Goal: Task Accomplishment & Management: Manage account settings

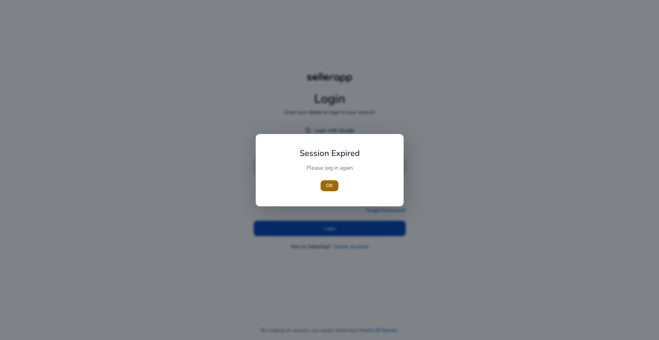
type input "**********"
click at [332, 186] on span "OK" at bounding box center [329, 185] width 7 height 7
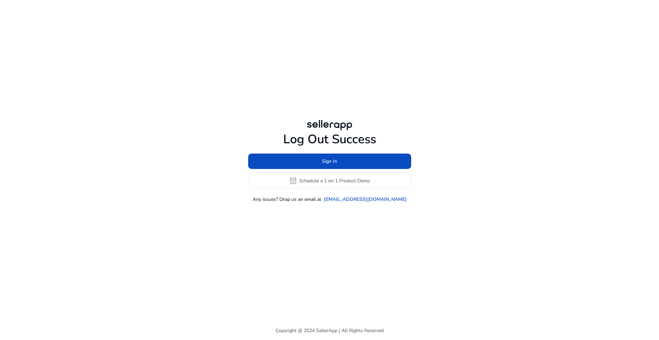
click at [421, 220] on div "Log Out Success Sign In event_available Schedule a 1 on 1 Product Demo Any issu…" at bounding box center [329, 160] width 394 height 321
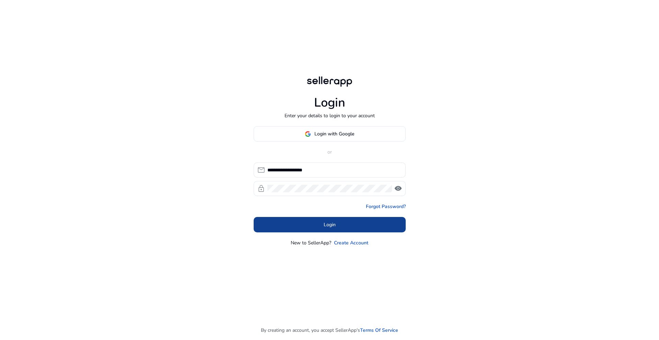
click at [294, 227] on span at bounding box center [329, 225] width 152 height 16
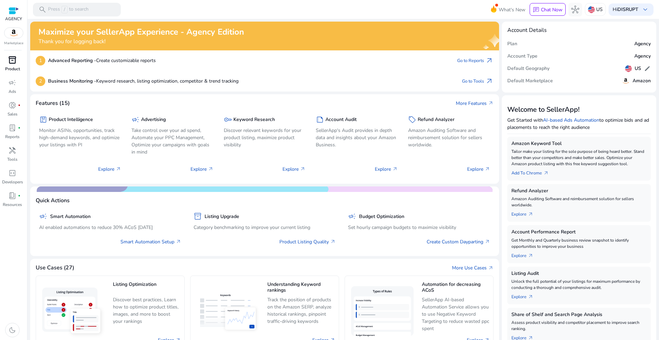
click at [15, 66] on p "Product" at bounding box center [12, 69] width 15 height 6
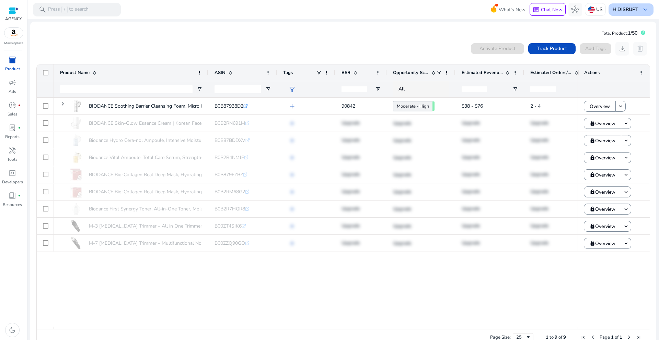
click at [631, 10] on b "DISRUPT" at bounding box center [627, 9] width 21 height 7
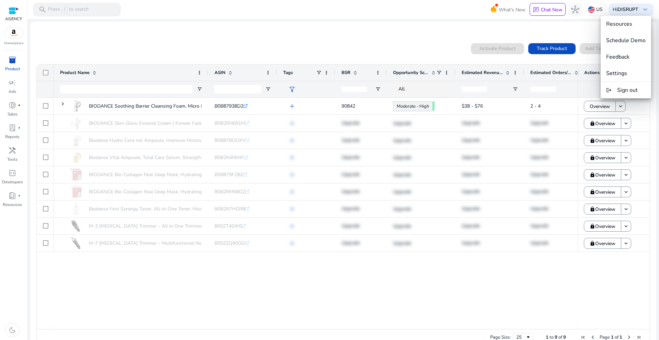
click at [322, 40] on div at bounding box center [329, 170] width 659 height 340
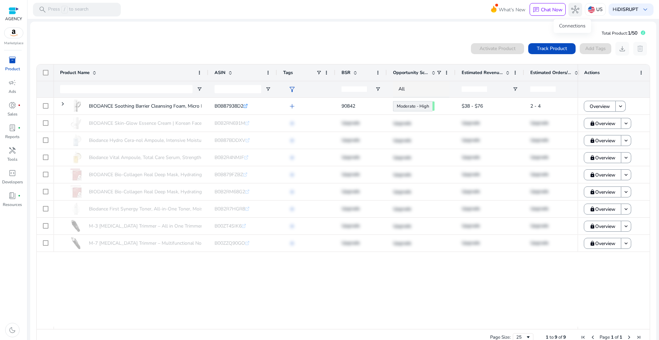
click at [568, 8] on button "hub" at bounding box center [575, 10] width 14 height 14
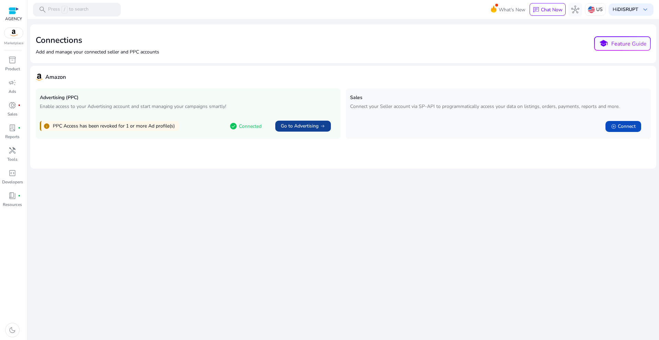
click at [305, 128] on span "Go to Advertising" at bounding box center [300, 126] width 38 height 7
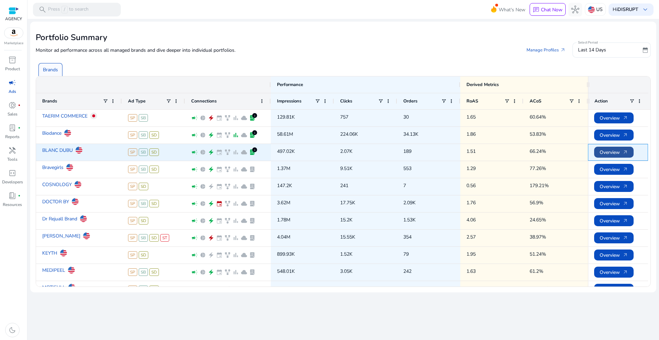
click at [621, 152] on span "Overview arrow_outward" at bounding box center [613, 152] width 28 height 14
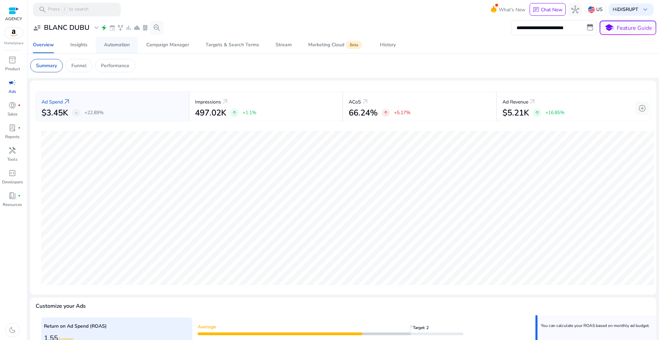
click at [119, 47] on div "Automation" at bounding box center [117, 45] width 26 height 5
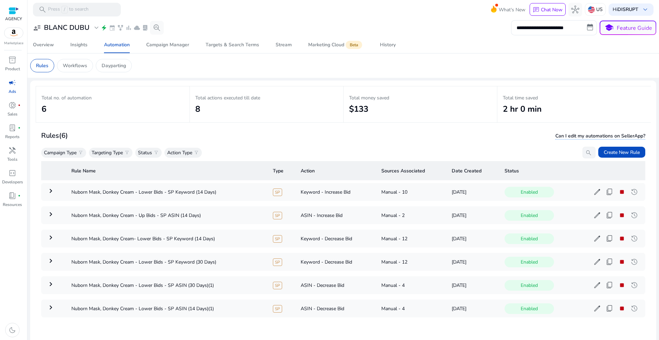
scroll to position [50, 0]
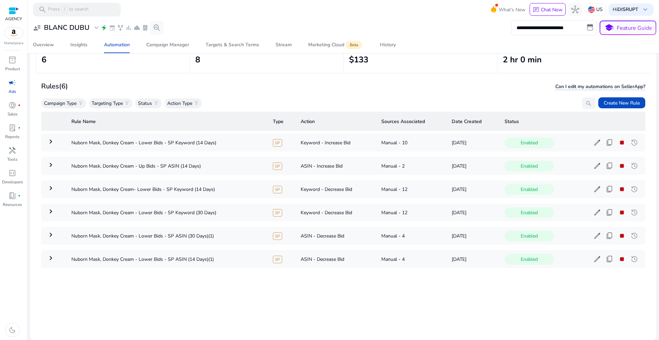
click at [258, 291] on div "Rule Name Type Action Sources Associated Date Created Status keyboard_arrow_rig…" at bounding box center [343, 219] width 604 height 220
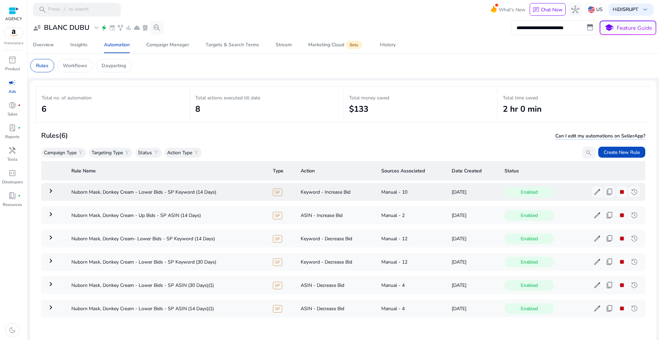
click at [51, 191] on mat-icon "keyboard_arrow_right" at bounding box center [51, 191] width 8 height 8
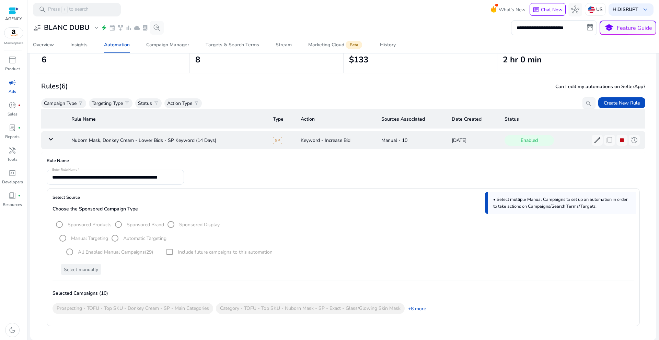
scroll to position [50, 0]
click at [630, 140] on span "history" at bounding box center [634, 140] width 8 height 8
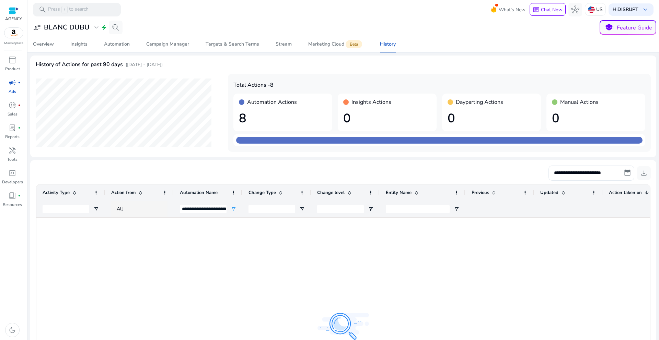
click at [243, 117] on h1 "8" at bounding box center [283, 118] width 88 height 15
click at [247, 104] on div "Automation Actions" at bounding box center [283, 102] width 88 height 7
drag, startPoint x: 244, startPoint y: 102, endPoint x: 215, endPoint y: 119, distance: 33.7
click at [244, 102] on div "Automation Actions" at bounding box center [283, 102] width 88 height 7
click at [67, 207] on input "Activity Type Filter Input" at bounding box center [66, 209] width 47 height 8
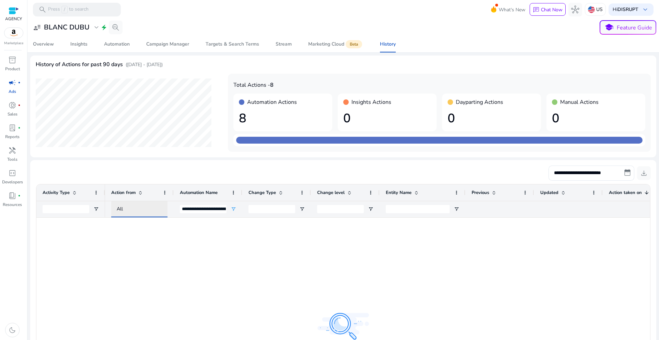
click at [159, 209] on div "All" at bounding box center [146, 209] width 58 height 8
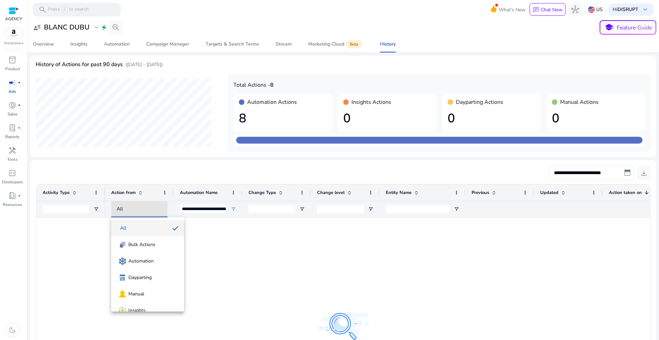
click at [208, 206] on div at bounding box center [329, 170] width 659 height 340
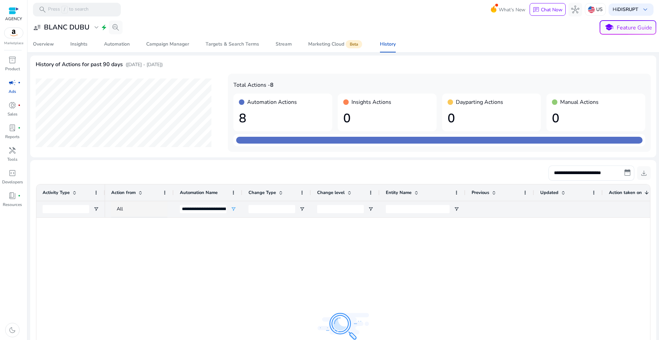
click at [267, 252] on div at bounding box center [377, 330] width 545 height 225
click at [586, 209] on div at bounding box center [568, 209] width 56 height 16
click at [257, 102] on h4 "Automation Actions" at bounding box center [272, 102] width 50 height 7
drag, startPoint x: 242, startPoint y: 114, endPoint x: 321, endPoint y: 117, distance: 79.0
click at [246, 114] on h1 "8" at bounding box center [283, 118] width 88 height 15
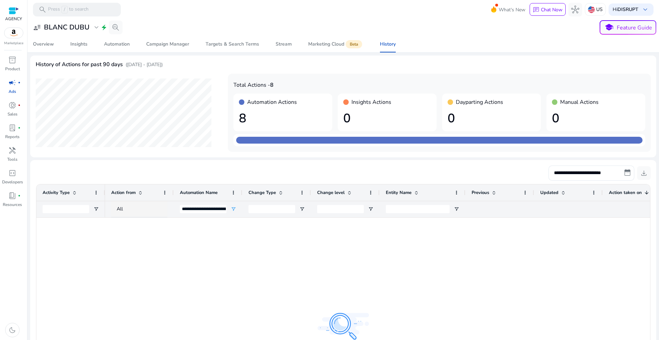
click at [494, 119] on h1 "0" at bounding box center [491, 118] width 88 height 15
click at [488, 218] on div at bounding box center [377, 330] width 545 height 225
click at [74, 205] on input "Activity Type Filter Input" at bounding box center [66, 209] width 47 height 8
click at [74, 210] on input "Activity Type Filter Input" at bounding box center [66, 209] width 47 height 8
click at [106, 244] on div at bounding box center [377, 330] width 545 height 225
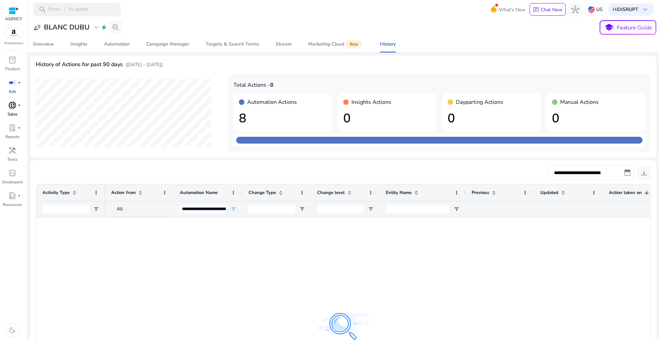
click at [12, 109] on span "donut_small" at bounding box center [12, 105] width 8 height 8
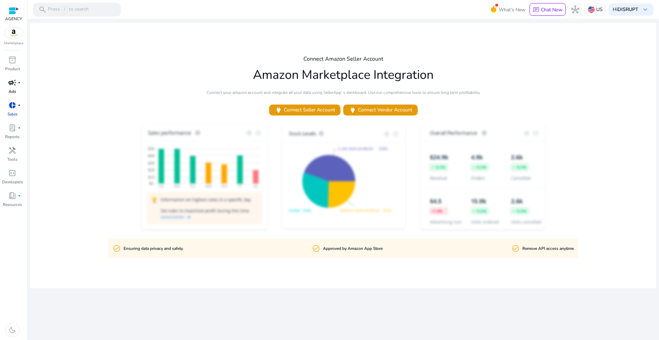
click at [0, 94] on link "campaign fiber_manual_record Ads" at bounding box center [12, 88] width 25 height 23
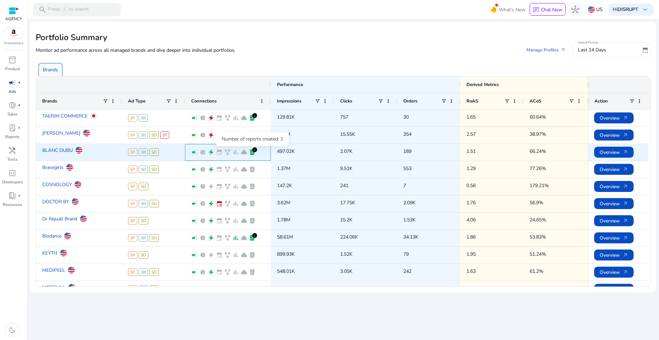
click at [252, 152] on span "lab_profile" at bounding box center [252, 152] width 7 height 7
click at [253, 153] on span "lab_profile" at bounding box center [252, 152] width 7 height 7
click at [611, 152] on span "Overview arrow_outward" at bounding box center [613, 152] width 28 height 14
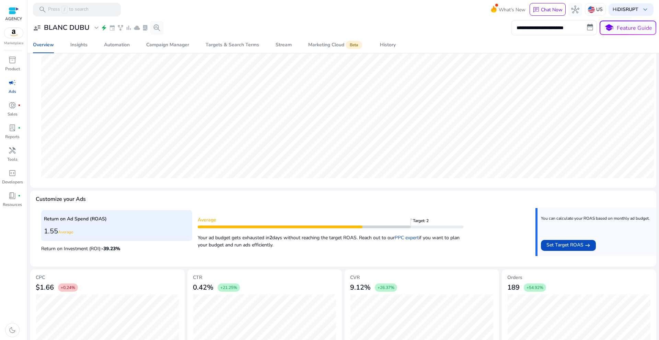
scroll to position [140, 0]
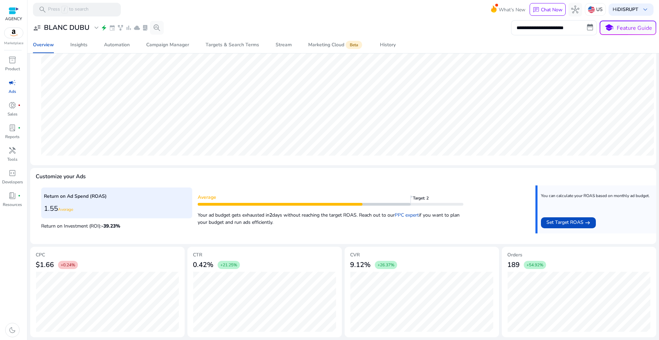
click at [263, 208] on div "Average Target: 2 Your ad budget gets exhausted [DATE] without reaching the tar…" at bounding box center [330, 210] width 265 height 32
click at [258, 217] on span "Your ad budget gets exhausted [DATE] without reaching the target ROAS. Reach ou…" at bounding box center [296, 215] width 197 height 7
click at [282, 222] on p "Your ad budget gets exhausted [DATE] without reaching the target ROAS. Reach ou…" at bounding box center [330, 217] width 265 height 18
click at [282, 221] on p "Your ad budget gets exhausted [DATE] without reaching the target ROAS. Reach ou…" at bounding box center [330, 217] width 265 height 18
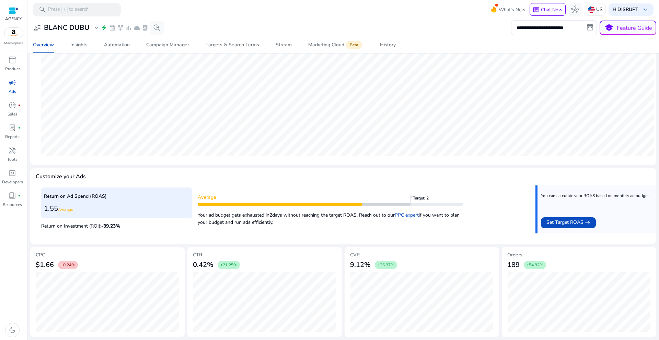
click at [282, 221] on p "Your ad budget gets exhausted [DATE] without reaching the target ROAS. Reach ou…" at bounding box center [330, 217] width 265 height 18
click at [211, 265] on h3 "0.42%" at bounding box center [203, 265] width 21 height 8
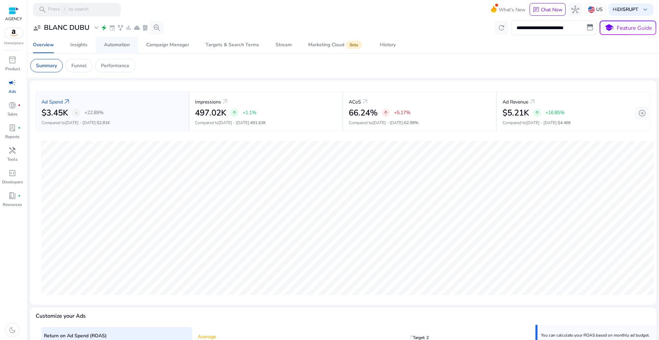
click at [119, 40] on span "Automation" at bounding box center [117, 45] width 26 height 16
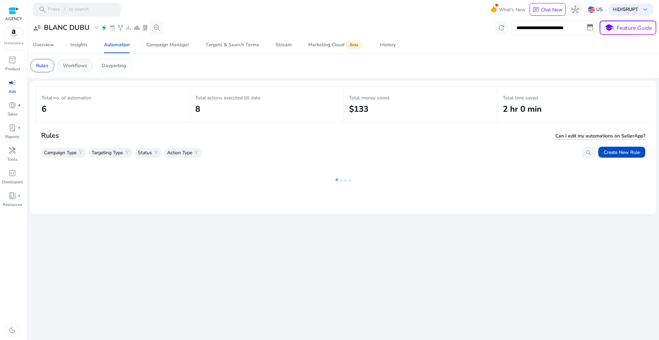
click at [79, 68] on p "Workflows" at bounding box center [75, 65] width 24 height 7
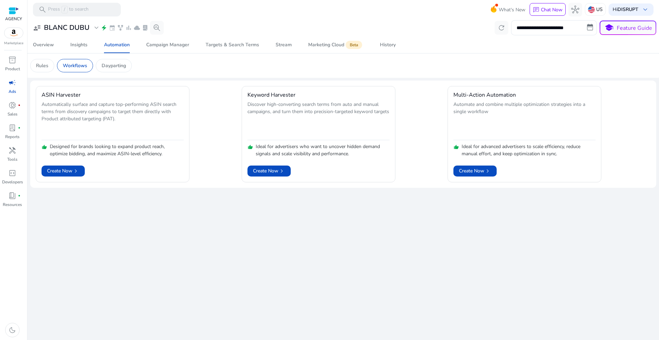
click at [46, 74] on mat-card "Rules Workflows Dayparting" at bounding box center [343, 66] width 637 height 24
click at [48, 71] on div "Rules" at bounding box center [42, 65] width 24 height 13
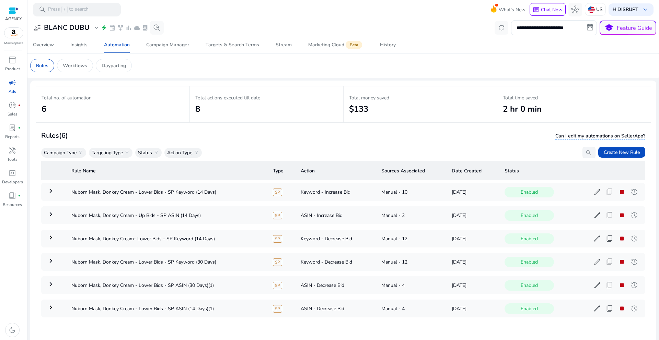
click at [196, 108] on h2 "8" at bounding box center [266, 109] width 142 height 10
click at [286, 101] on p "Total actions executed till date" at bounding box center [266, 97] width 142 height 7
click at [51, 217] on mat-icon "keyboard_arrow_right" at bounding box center [51, 214] width 8 height 8
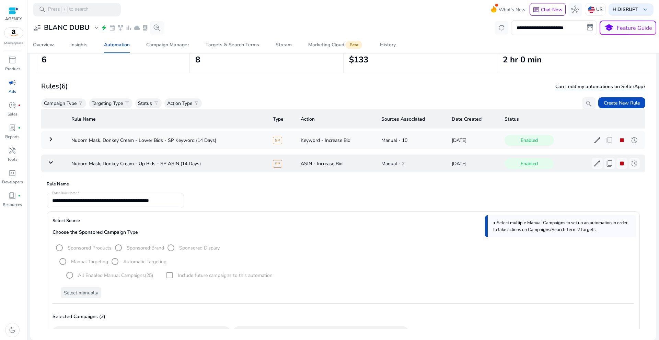
scroll to position [50, 0]
click at [48, 163] on mat-icon "keyboard_arrow_down" at bounding box center [51, 162] width 8 height 8
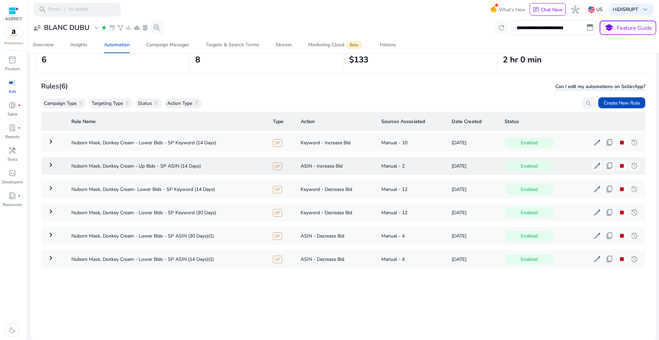
scroll to position [0, 0]
click at [49, 190] on mat-icon "keyboard_arrow_right" at bounding box center [51, 188] width 8 height 8
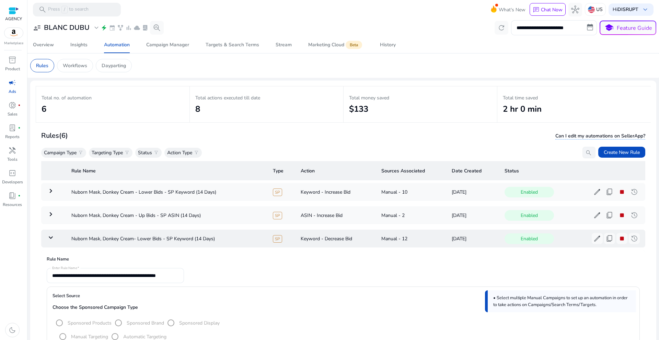
click at [51, 240] on mat-icon "keyboard_arrow_down" at bounding box center [51, 238] width 8 height 8
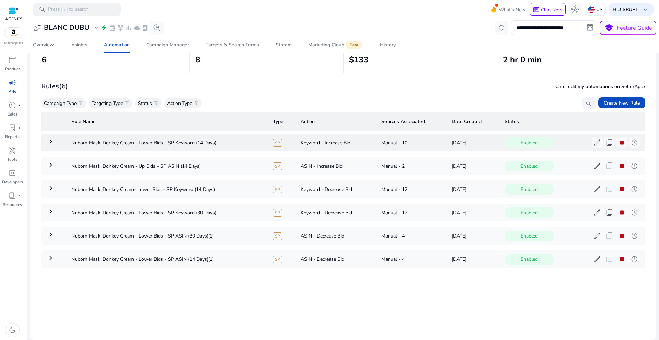
scroll to position [50, 0]
click at [634, 212] on span at bounding box center [633, 212] width 11 height 16
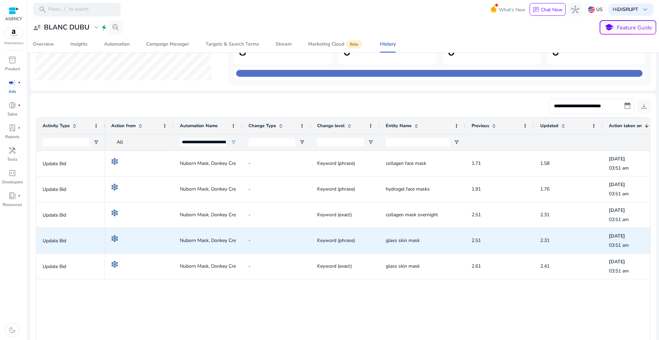
scroll to position [76, 0]
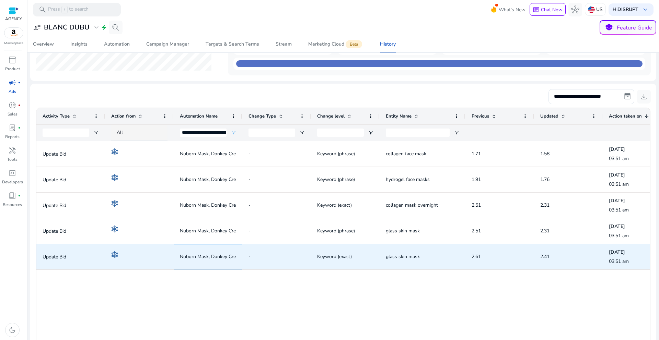
click at [223, 260] on span "Nuborn Mask, Donkey Cream - Lower Bids - SP Keyword (30 Days)" at bounding box center [252, 257] width 145 height 14
click at [205, 255] on span "Nuborn Mask, Donkey Cream - Lower Bids - SP Keyword (30 Days)" at bounding box center [252, 257] width 145 height 14
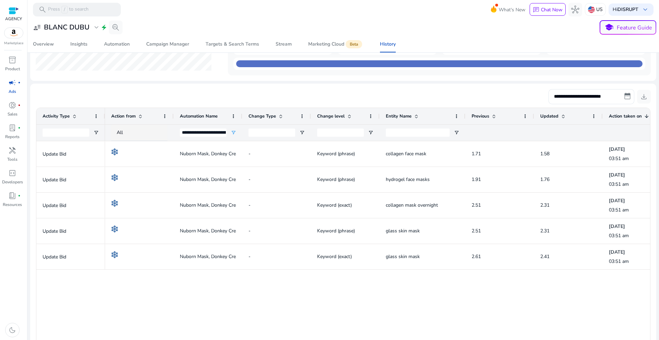
click at [251, 283] on div "Nuborn Mask, Donkey Cream - Lower Bids - SP Keyword (30 Days) - Keyword (phrase…" at bounding box center [377, 253] width 545 height 225
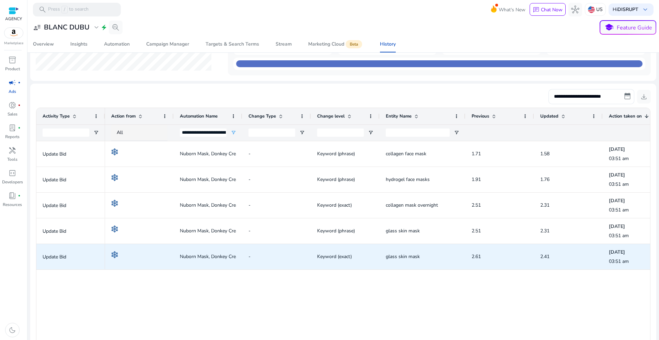
click at [344, 255] on span "Keyword (exact)" at bounding box center [334, 256] width 35 height 7
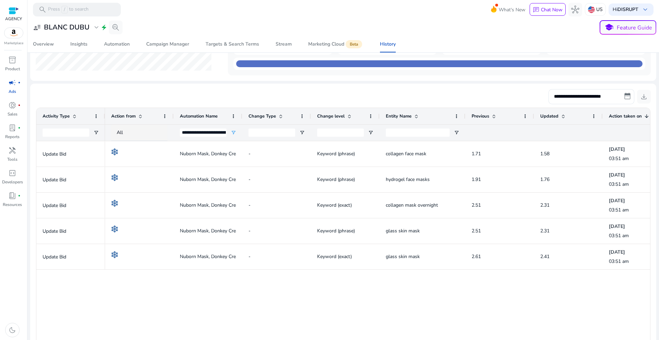
click at [334, 281] on div "Nuborn Mask, Donkey Cream - Lower Bids - SP Keyword (30 Days) - Keyword (phrase…" at bounding box center [377, 253] width 545 height 225
drag, startPoint x: 415, startPoint y: 60, endPoint x: 412, endPoint y: 71, distance: 11.4
click at [415, 60] on div at bounding box center [439, 63] width 406 height 7
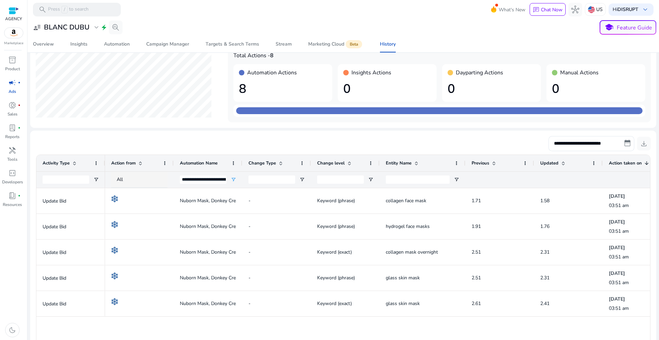
scroll to position [0, 0]
